Goal: Navigation & Orientation: Find specific page/section

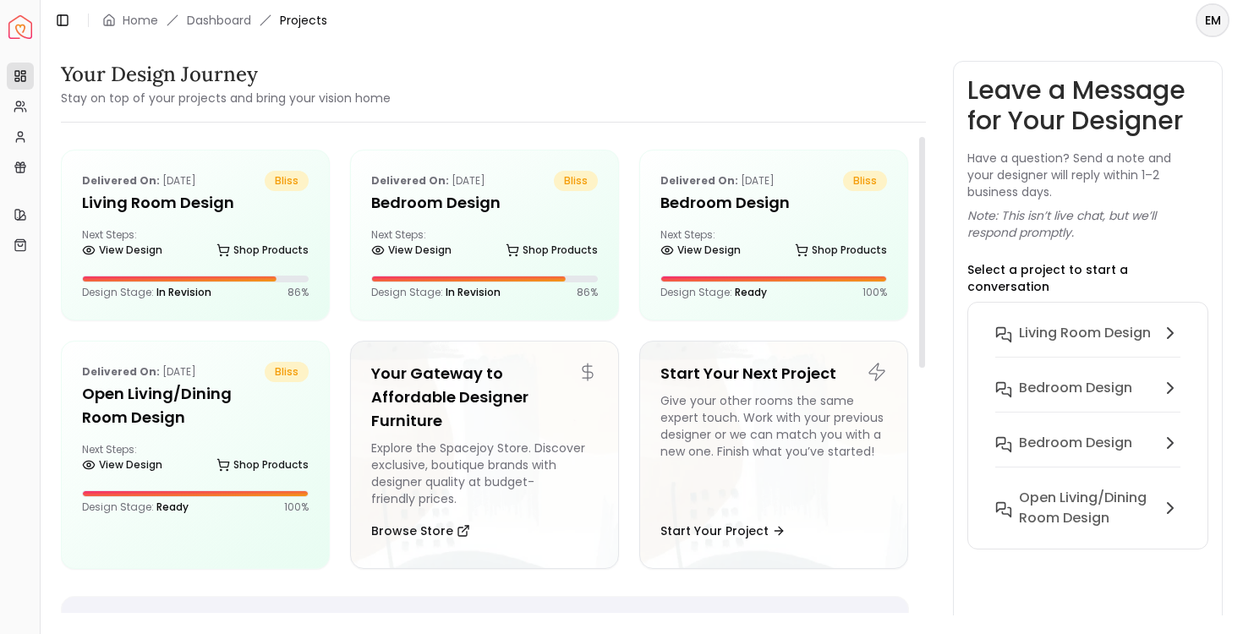
scroll to position [232, 0]
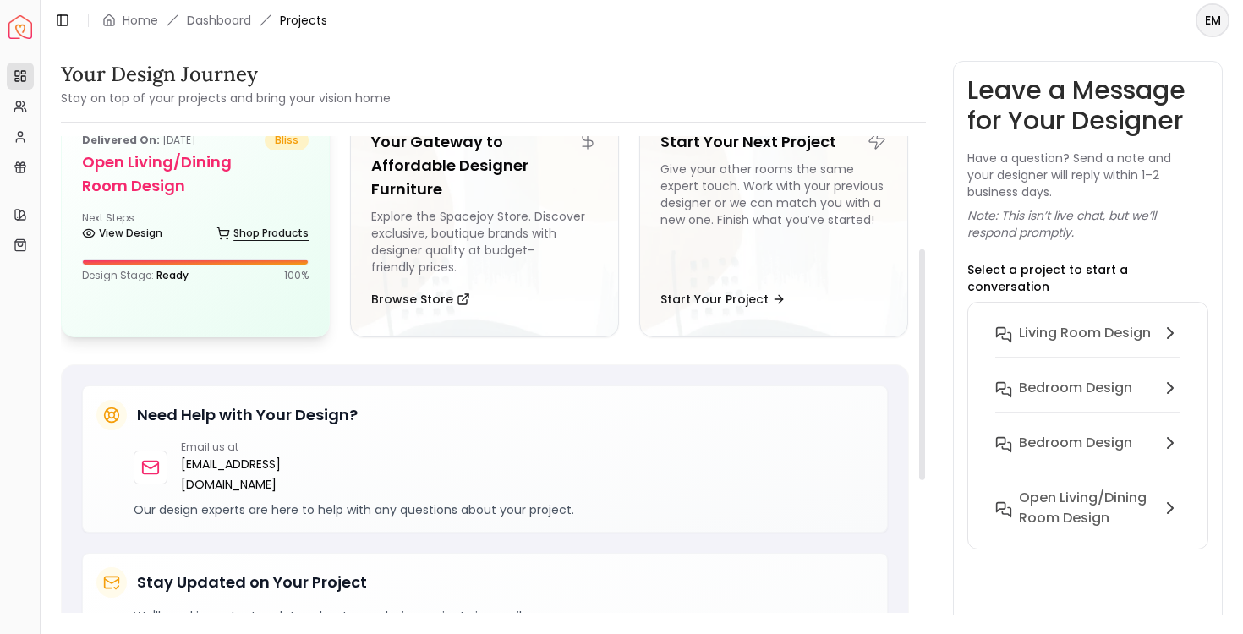
click at [270, 223] on link "Shop Products" at bounding box center [263, 234] width 92 height 24
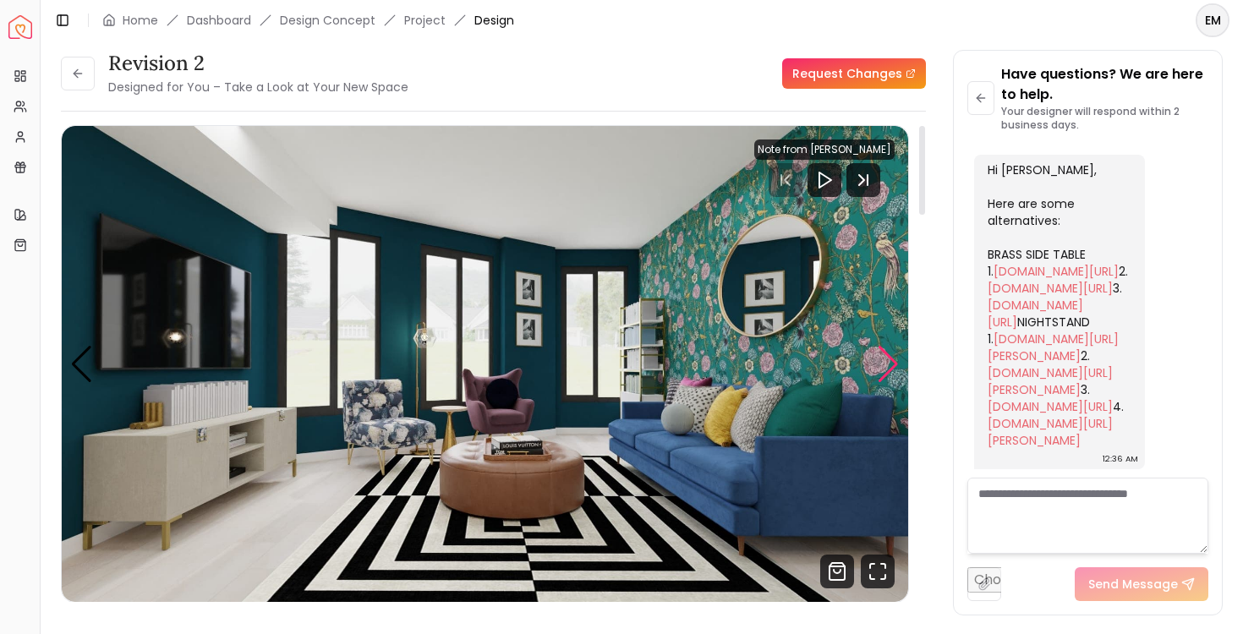
click at [895, 365] on div "Next slide" at bounding box center [888, 364] width 23 height 37
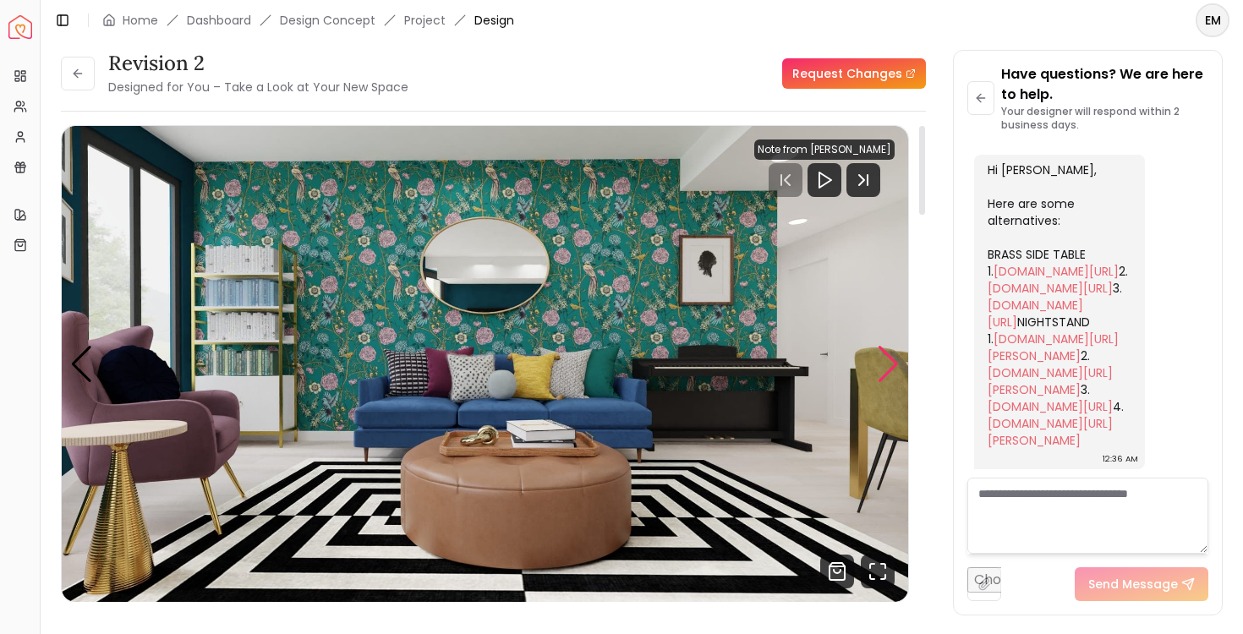
click at [895, 365] on div "Next slide" at bounding box center [888, 364] width 23 height 37
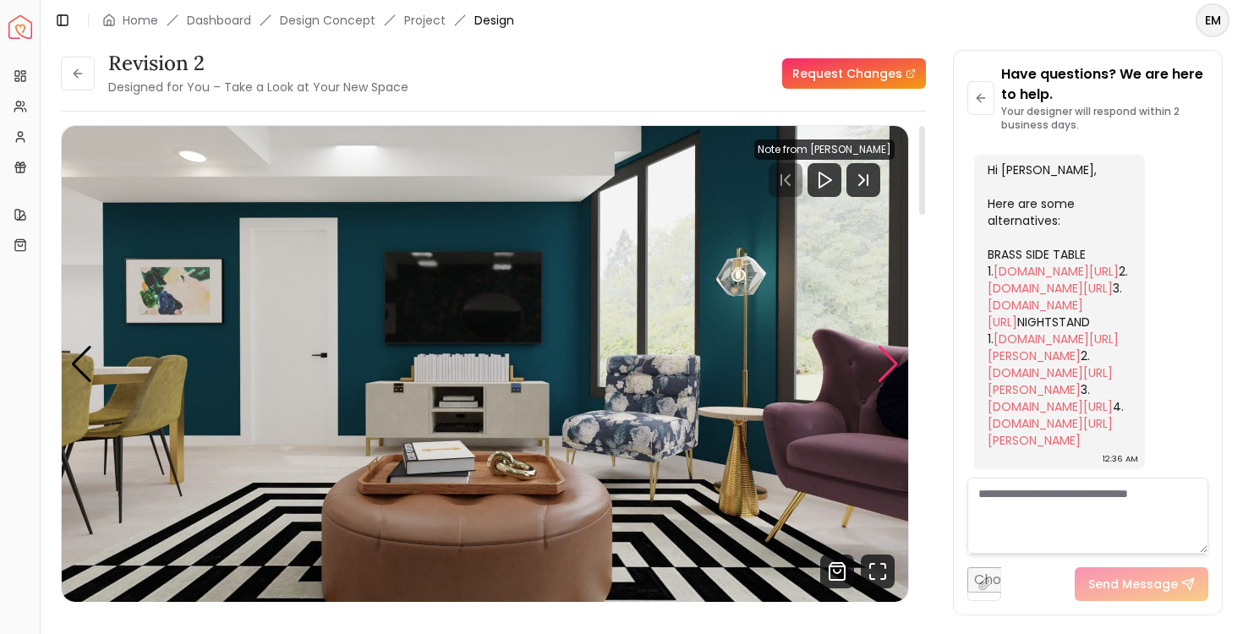
click at [895, 365] on div "Next slide" at bounding box center [888, 364] width 23 height 37
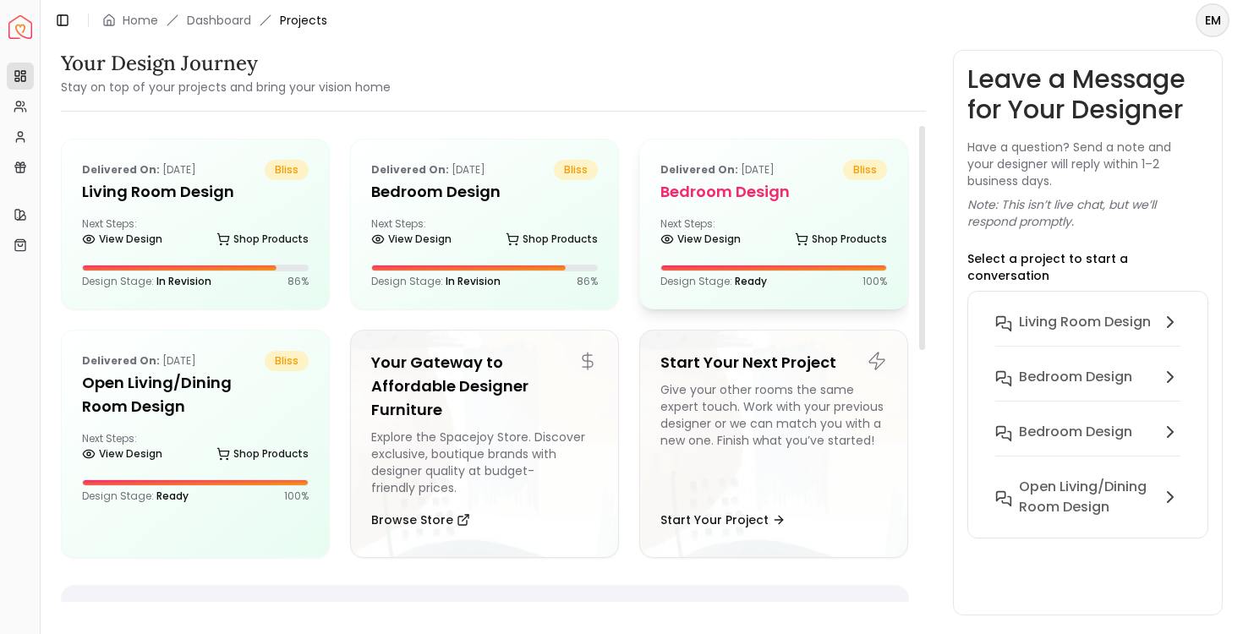
click at [680, 178] on p "Delivered on: Mar 05, 2022" at bounding box center [718, 170] width 114 height 20
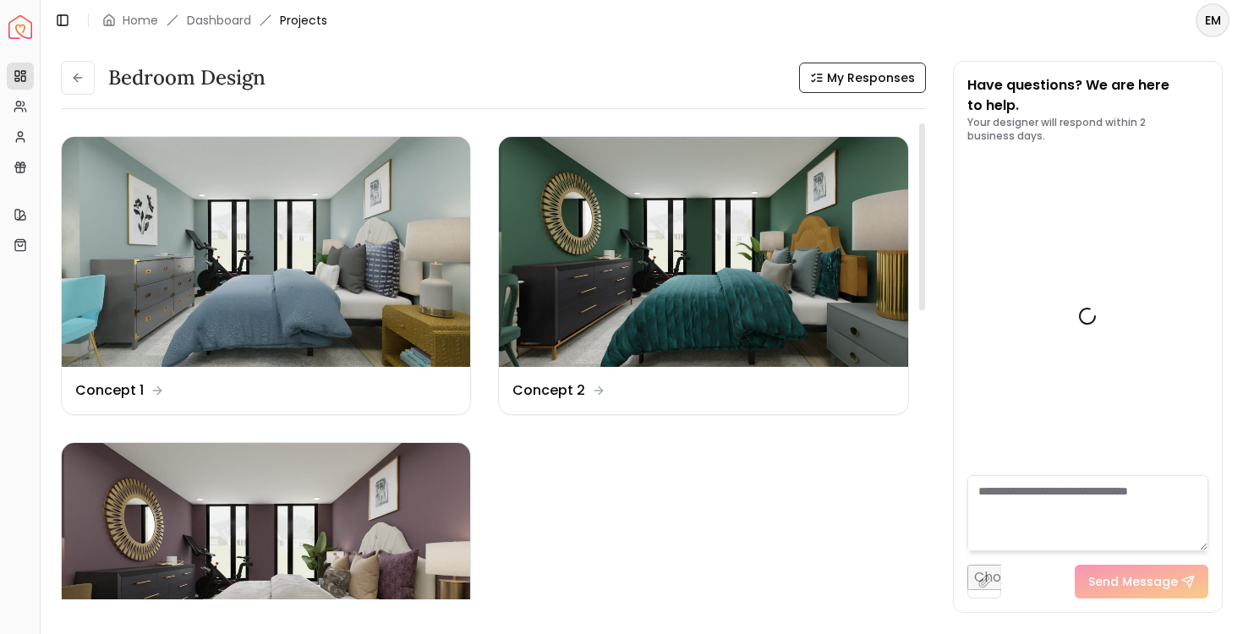
scroll to position [1407, 0]
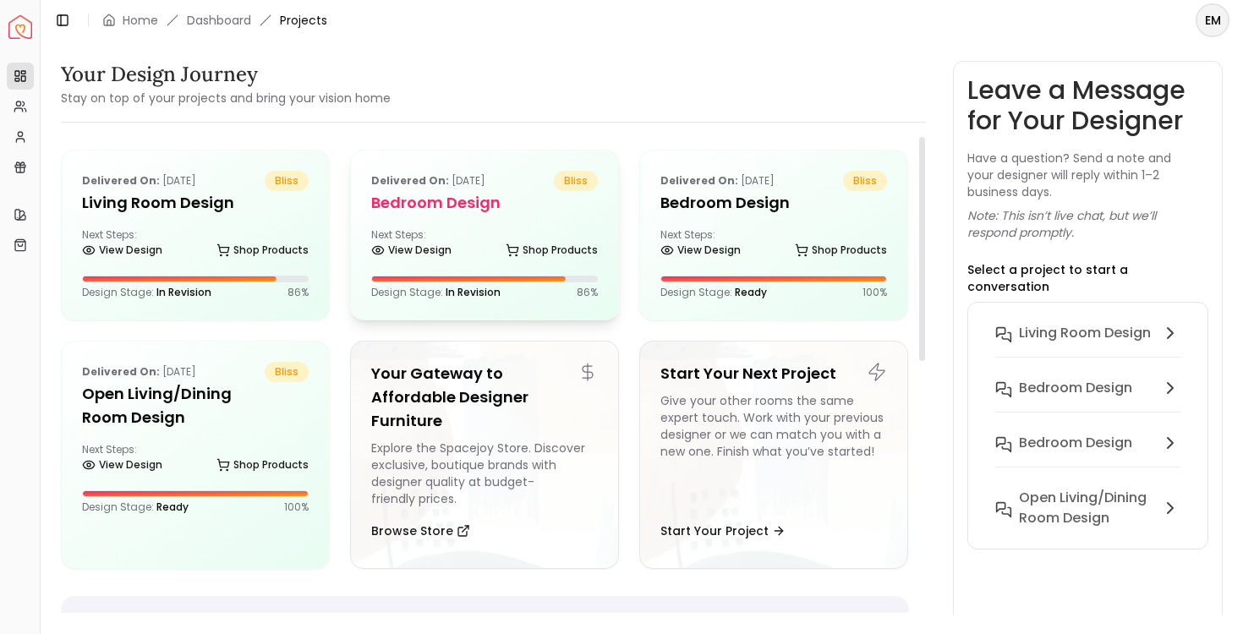
click at [457, 211] on h5 "Bedroom design" at bounding box center [484, 203] width 227 height 24
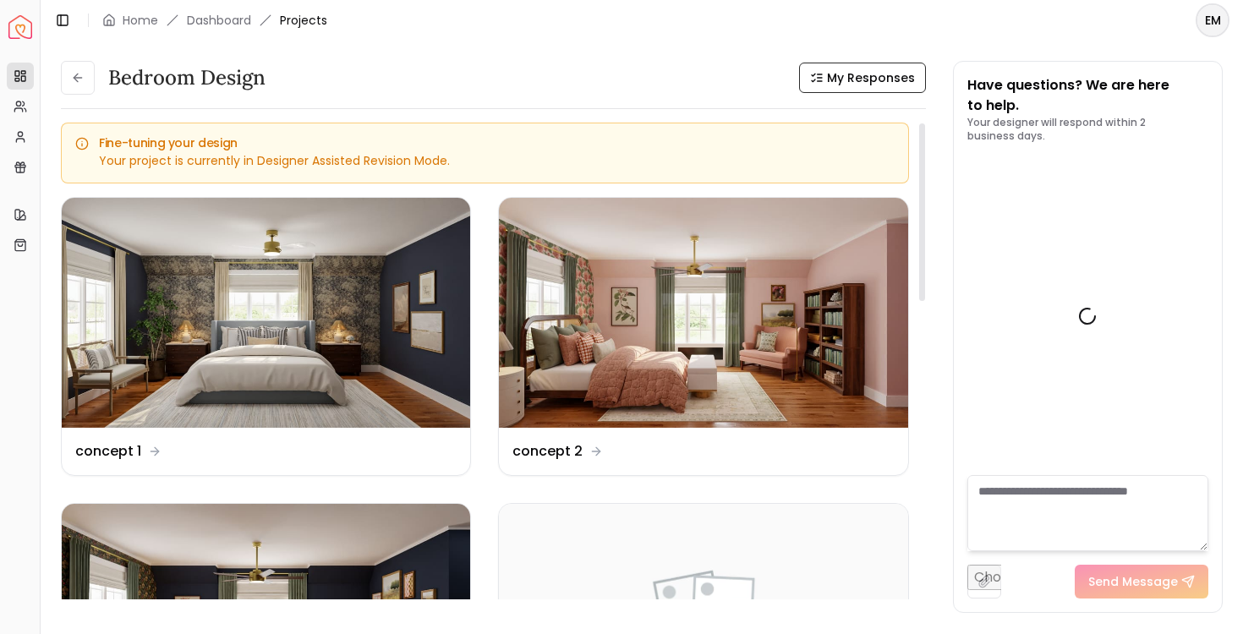
scroll to position [6786, 0]
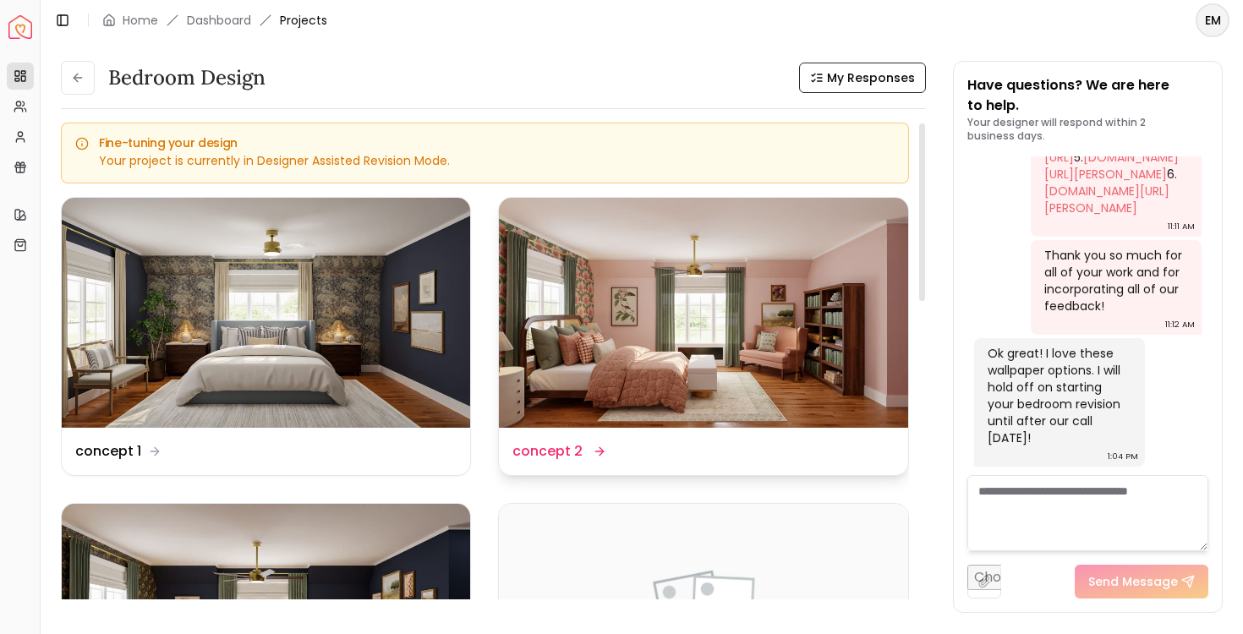
click at [635, 246] on img at bounding box center [703, 313] width 409 height 230
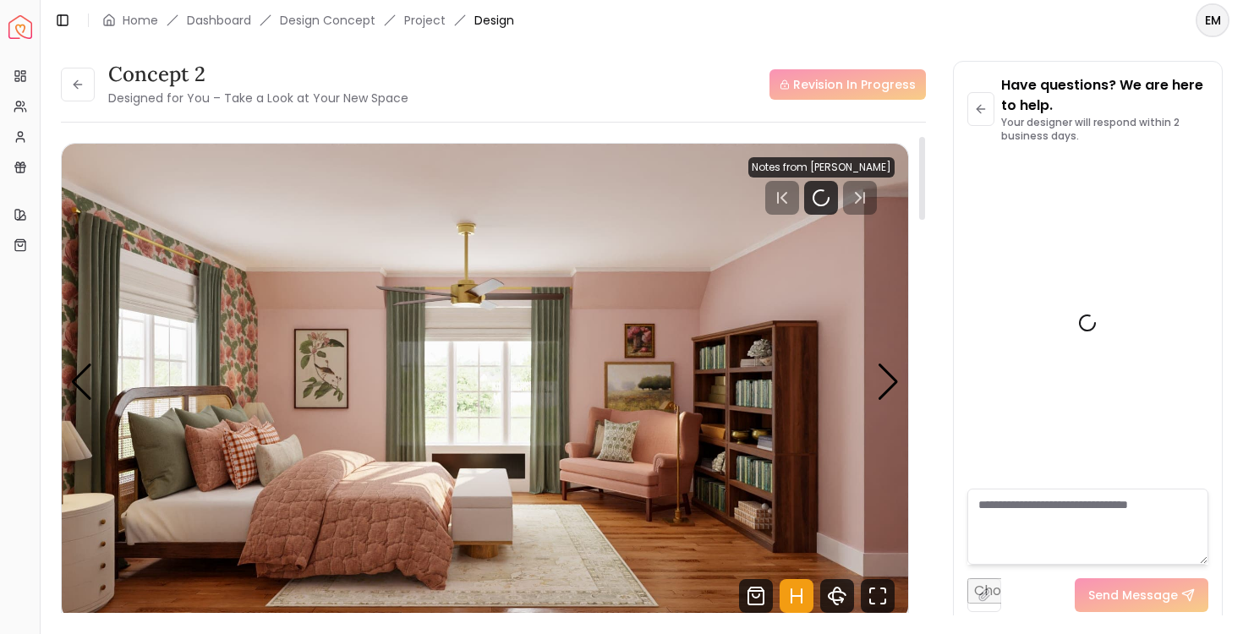
scroll to position [6773, 0]
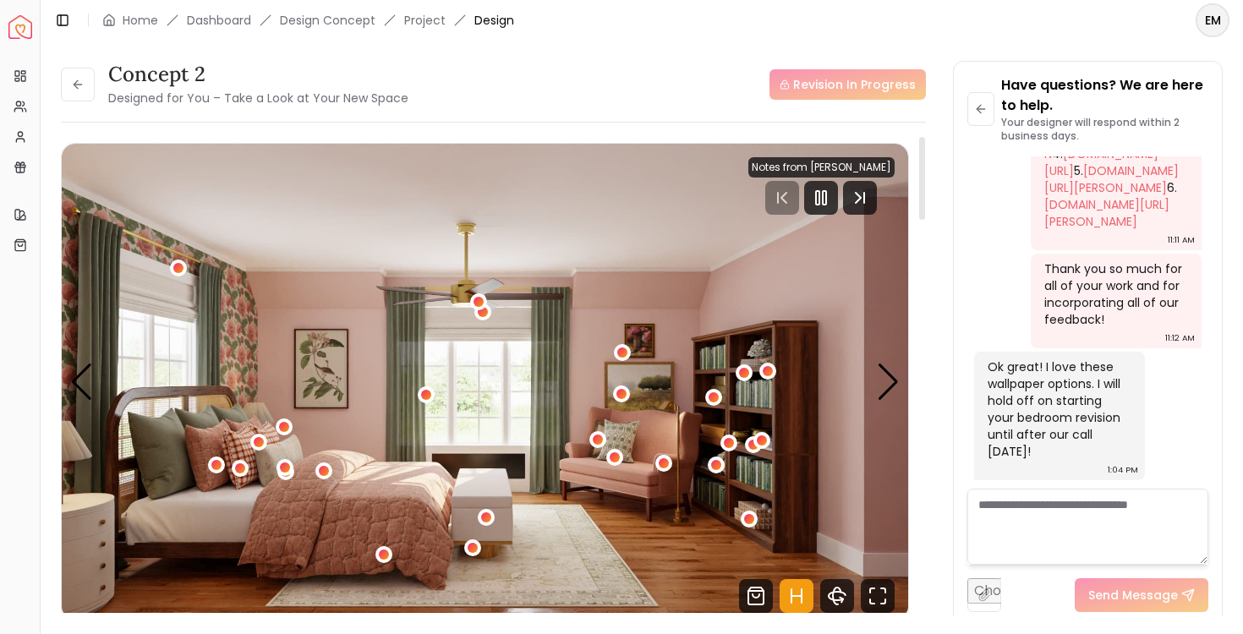
click at [824, 152] on img "1 / 5" at bounding box center [485, 382] width 847 height 476
click at [826, 189] on icon "Pause" at bounding box center [821, 198] width 20 height 20
click at [799, 601] on icon "Hotspots Toggle" at bounding box center [797, 596] width 34 height 34
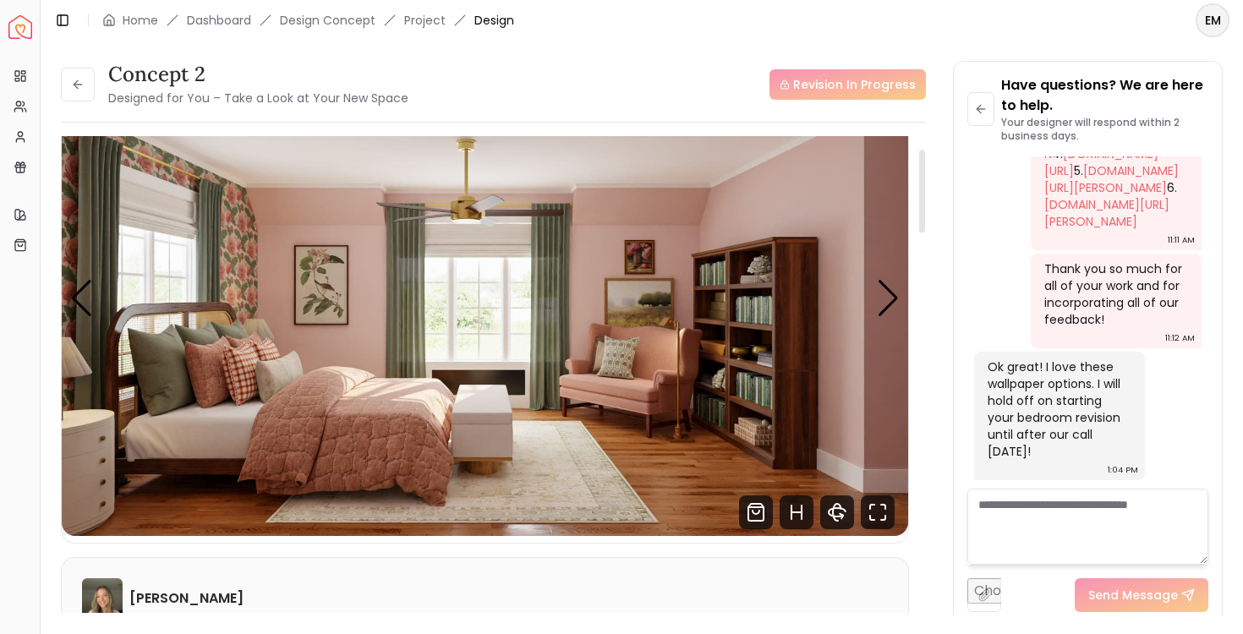
scroll to position [74, 0]
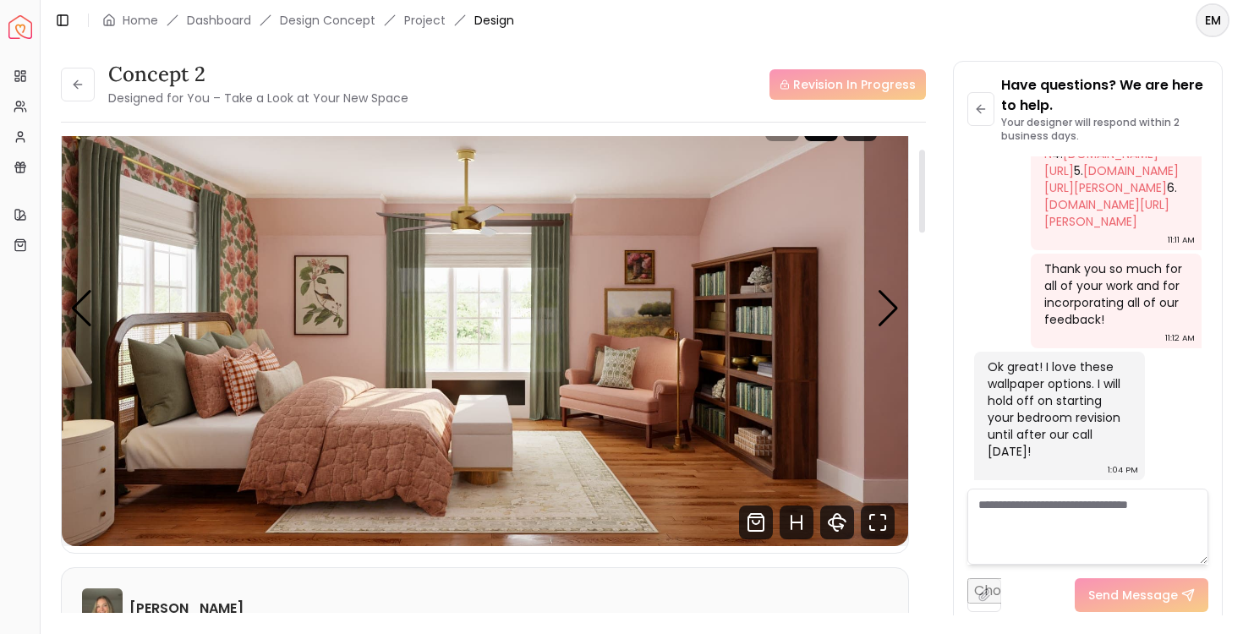
click at [897, 328] on img "1 / 5" at bounding box center [485, 308] width 847 height 476
click at [877, 317] on div "Next slide" at bounding box center [888, 308] width 23 height 37
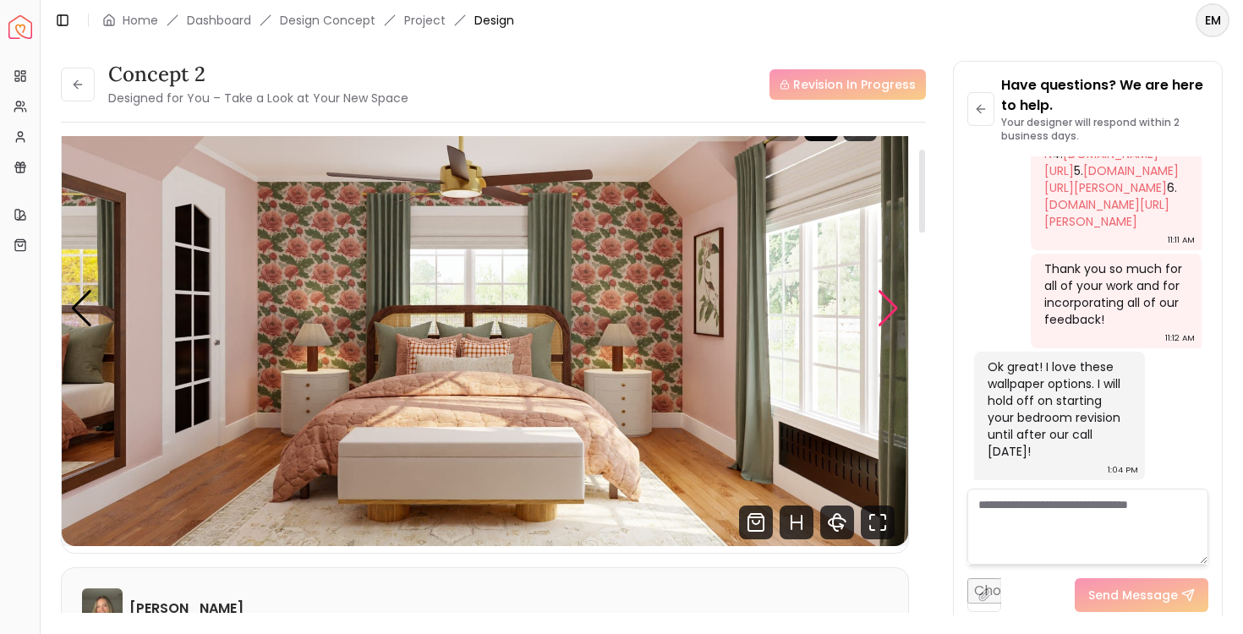
click at [877, 317] on div "Next slide" at bounding box center [888, 308] width 23 height 37
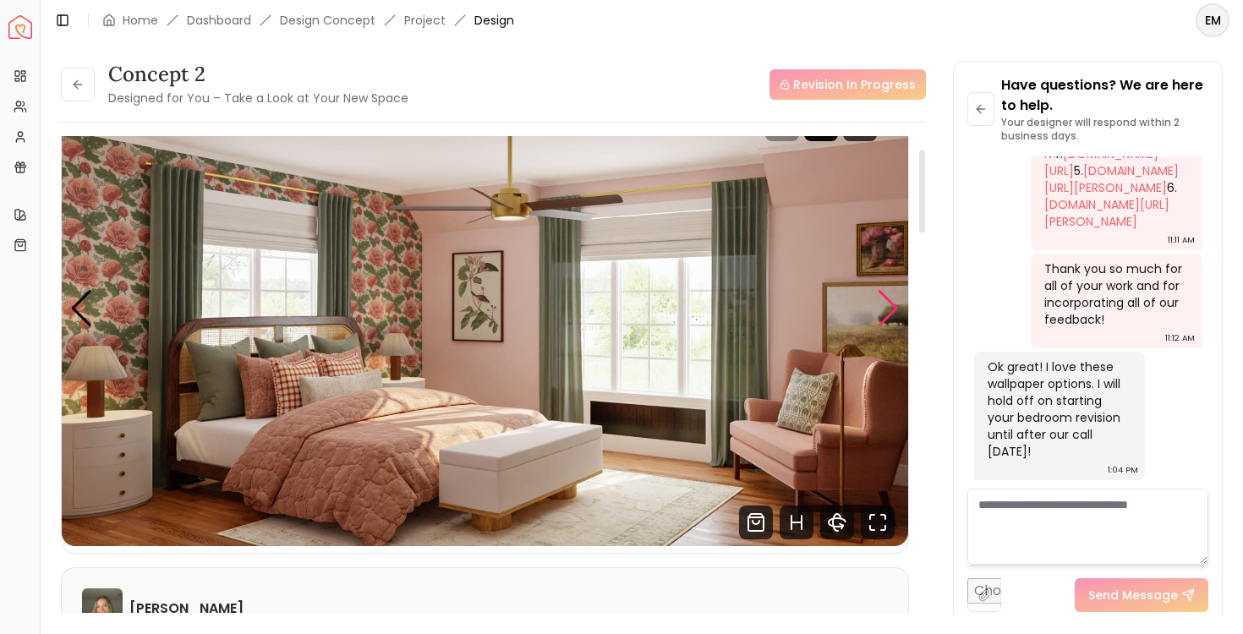
click at [877, 317] on div "Next slide" at bounding box center [888, 308] width 23 height 37
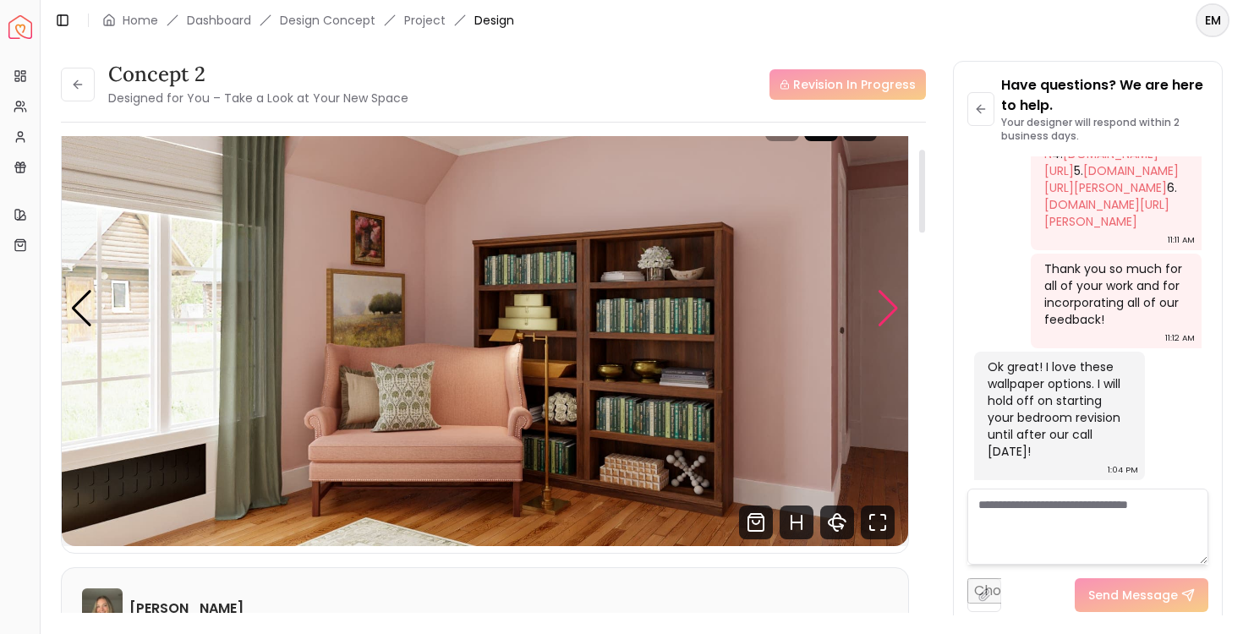
click at [877, 317] on div "Next slide" at bounding box center [888, 308] width 23 height 37
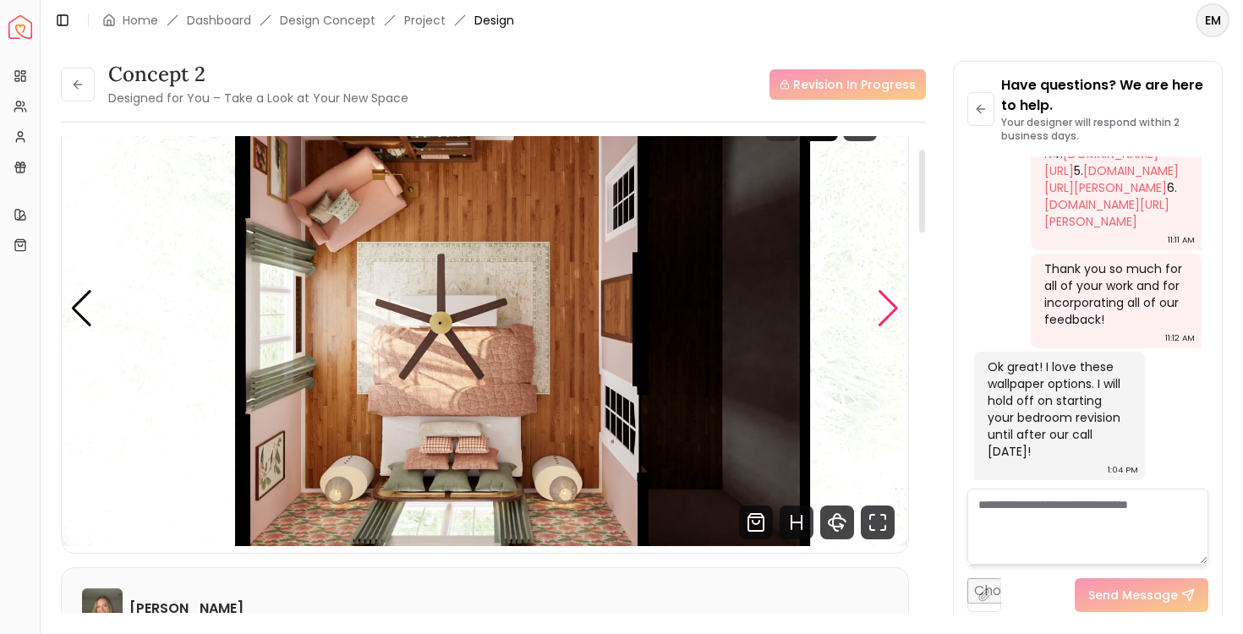
click at [877, 317] on div "Next slide" at bounding box center [888, 308] width 23 height 37
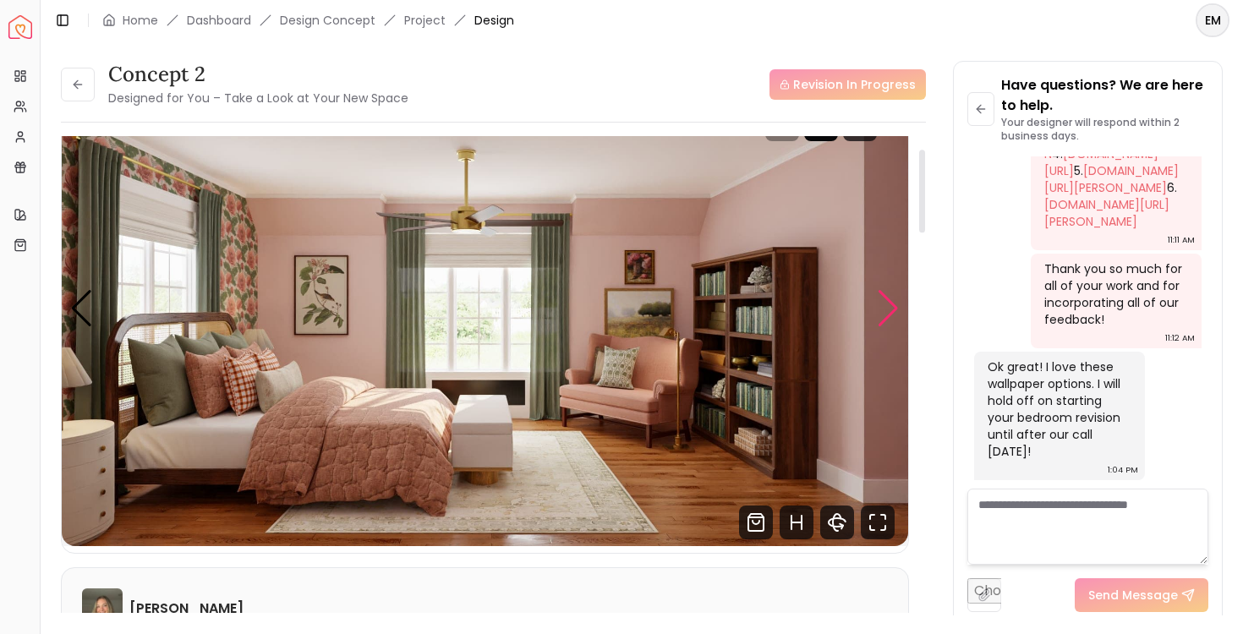
click at [877, 317] on div "Next slide" at bounding box center [888, 308] width 23 height 37
